Goal: Task Accomplishment & Management: Use online tool/utility

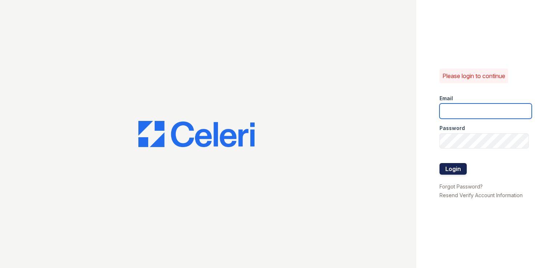
type input "[EMAIL_ADDRESS][DOMAIN_NAME]"
click at [453, 167] on button "Login" at bounding box center [453, 169] width 27 height 12
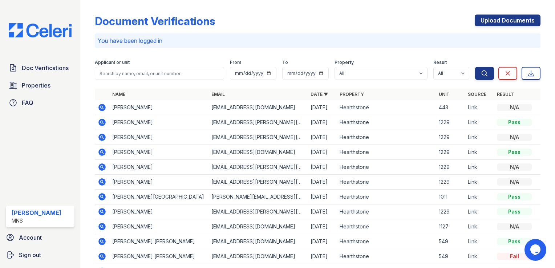
drag, startPoint x: 33, startPoint y: 83, endPoint x: 173, endPoint y: 77, distance: 140.0
click at [33, 83] on span "Properties" at bounding box center [36, 85] width 29 height 9
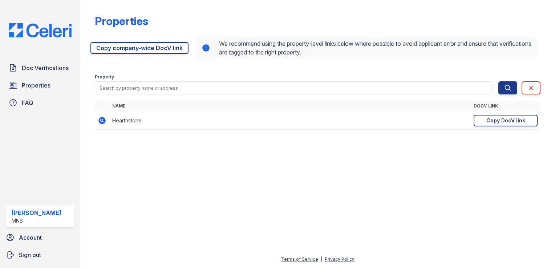
click at [514, 118] on div "Copy DocV link" at bounding box center [505, 120] width 39 height 7
